Goal: Task Accomplishment & Management: Manage account settings

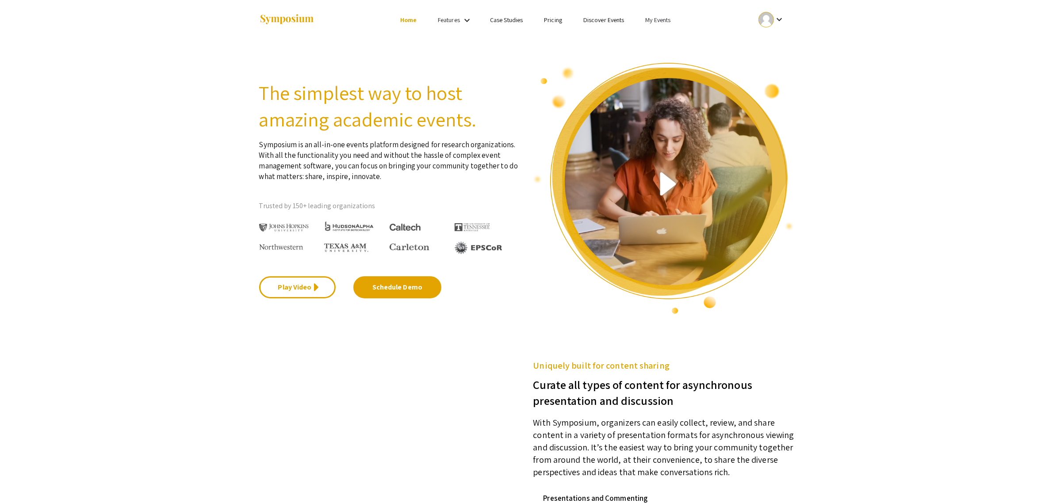
click at [664, 18] on link "My Events" at bounding box center [657, 20] width 25 height 8
click at [662, 37] on button "Events I've organized" at bounding box center [673, 39] width 76 height 21
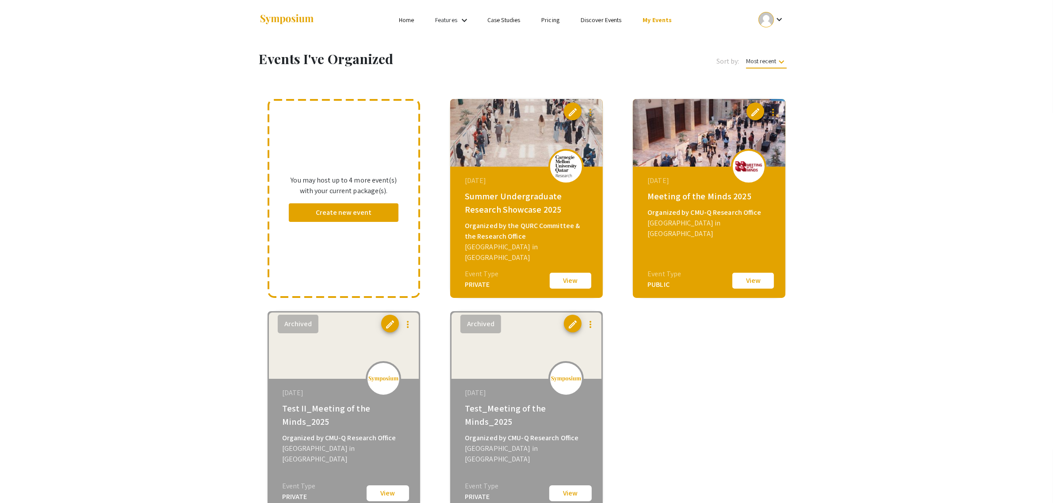
click at [571, 280] on button "View" at bounding box center [570, 281] width 44 height 19
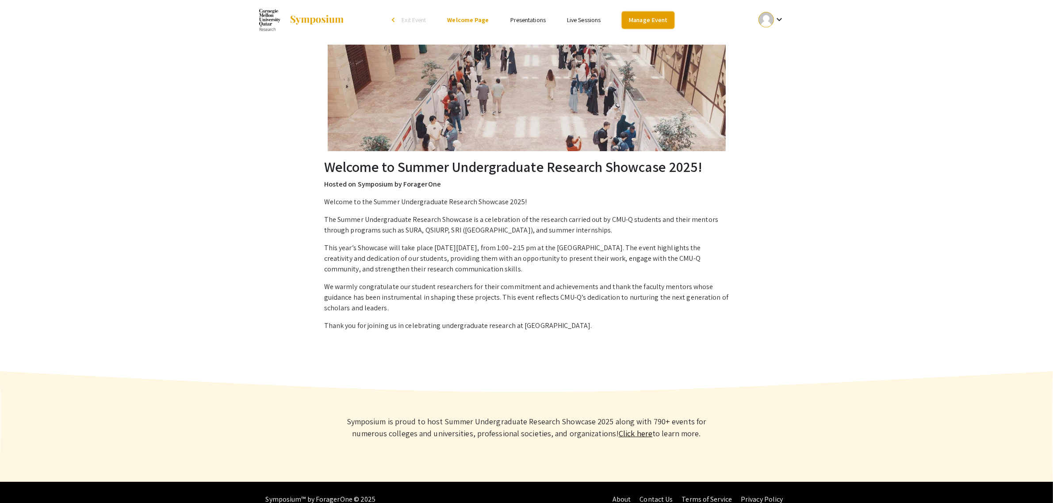
click at [648, 25] on link "Manage Event" at bounding box center [648, 19] width 52 height 17
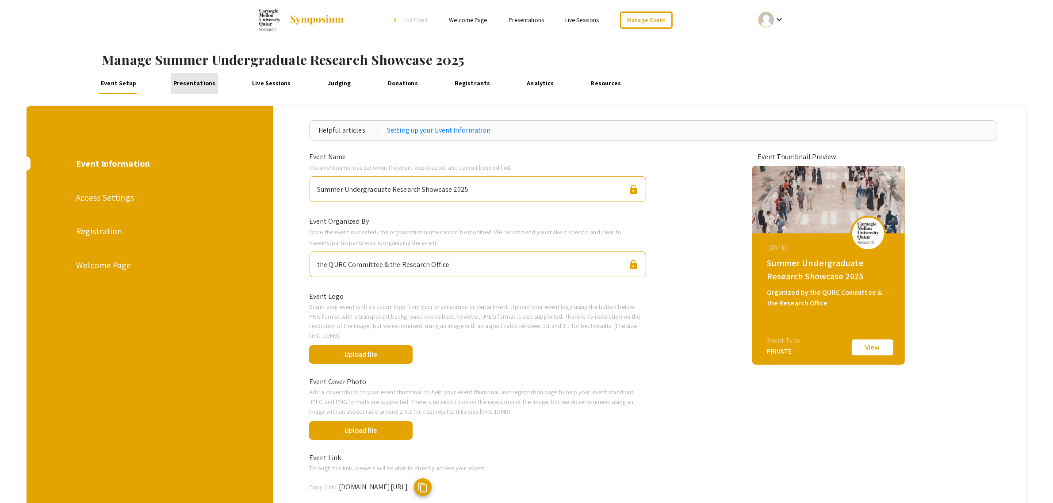
click at [197, 87] on link "Presentations" at bounding box center [194, 83] width 47 height 21
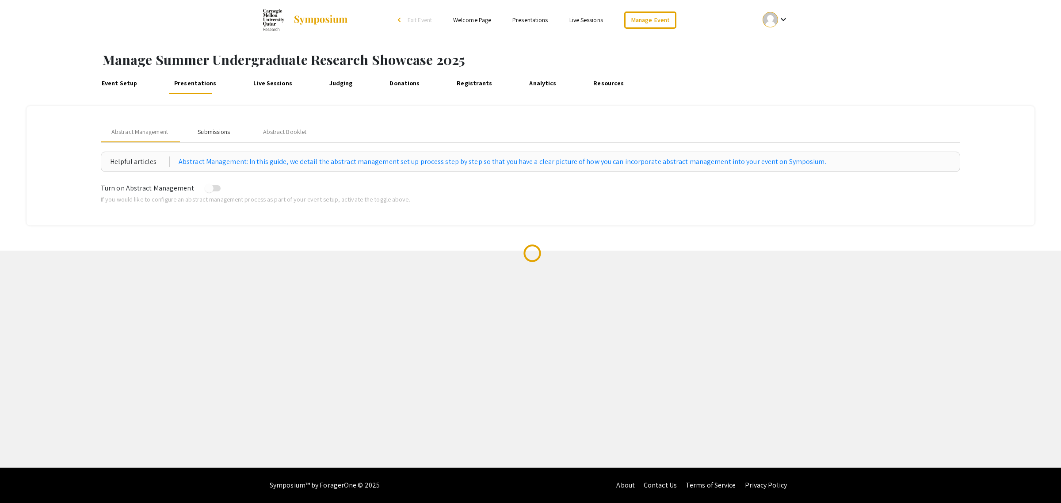
click at [214, 134] on div "Submissions" at bounding box center [214, 131] width 32 height 9
